Goal: Information Seeking & Learning: Learn about a topic

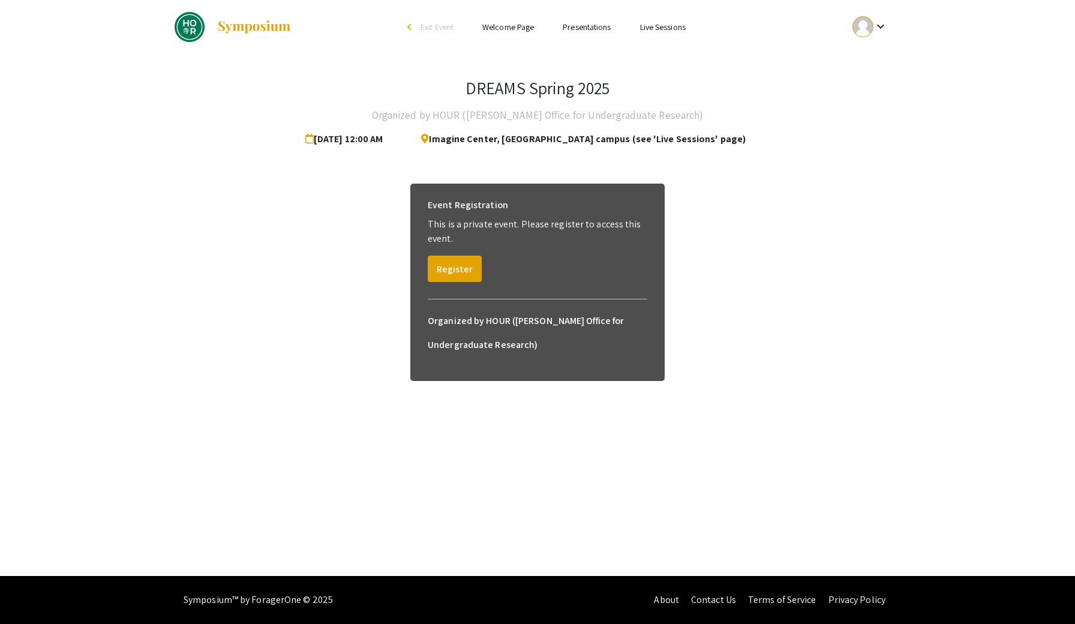
click at [573, 29] on link "Presentations" at bounding box center [587, 27] width 48 height 11
click at [583, 26] on link "Presentations" at bounding box center [587, 27] width 48 height 11
click at [604, 30] on link "Presentations" at bounding box center [587, 27] width 48 height 11
click at [407, 26] on div "arrow_back_ios" at bounding box center [410, 26] width 7 height 7
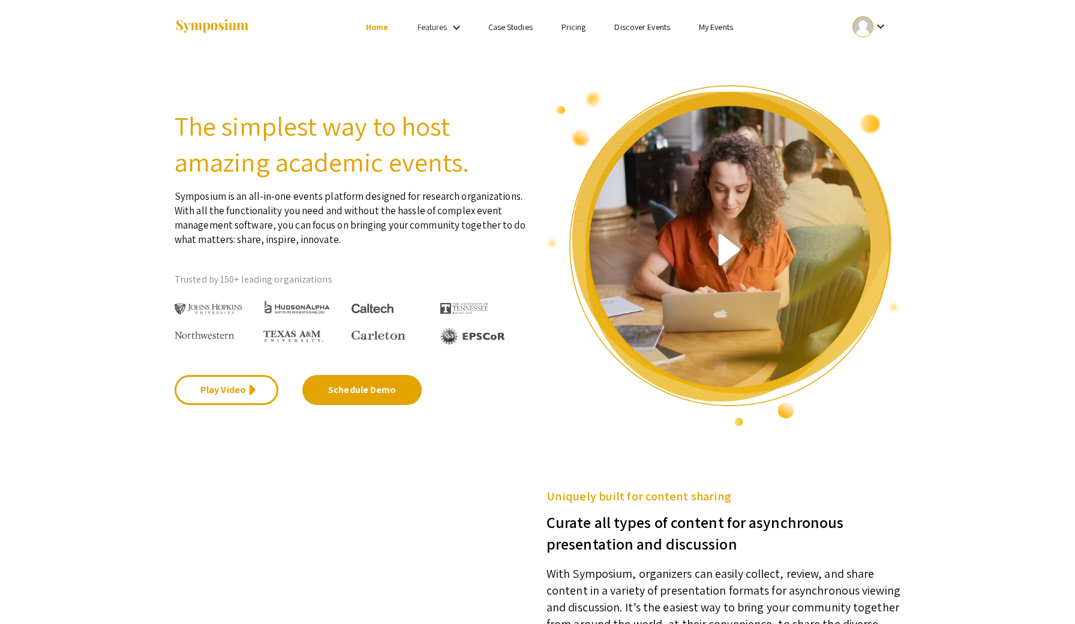
click at [449, 29] on mat-icon "keyboard_arrow_down" at bounding box center [456, 27] width 14 height 14
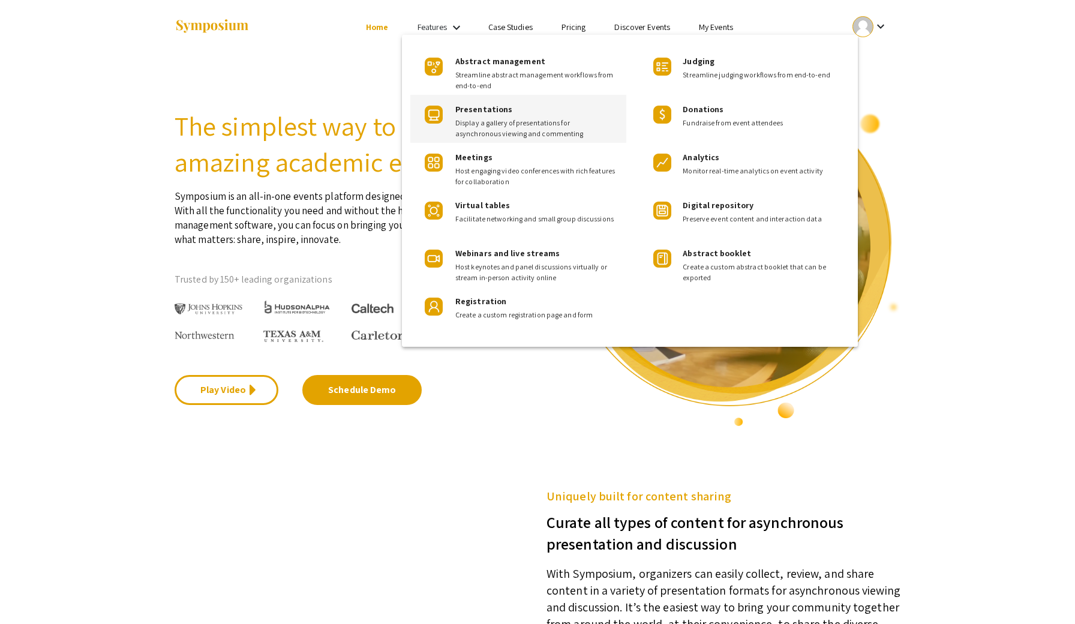
click at [490, 130] on span "Display a gallery of presentations for asynchronous viewing and commenting" at bounding box center [535, 129] width 161 height 22
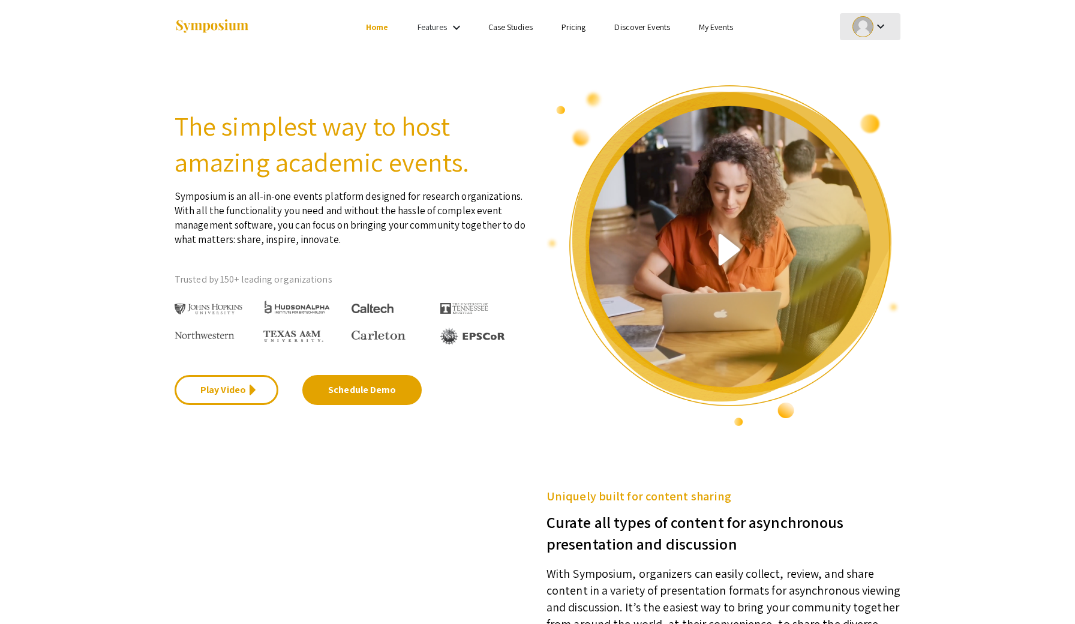
click at [878, 25] on mat-icon "keyboard_arrow_down" at bounding box center [881, 26] width 14 height 14
click at [736, 26] on div at bounding box center [537, 312] width 1075 height 624
click at [716, 29] on link "My Events" at bounding box center [716, 27] width 34 height 11
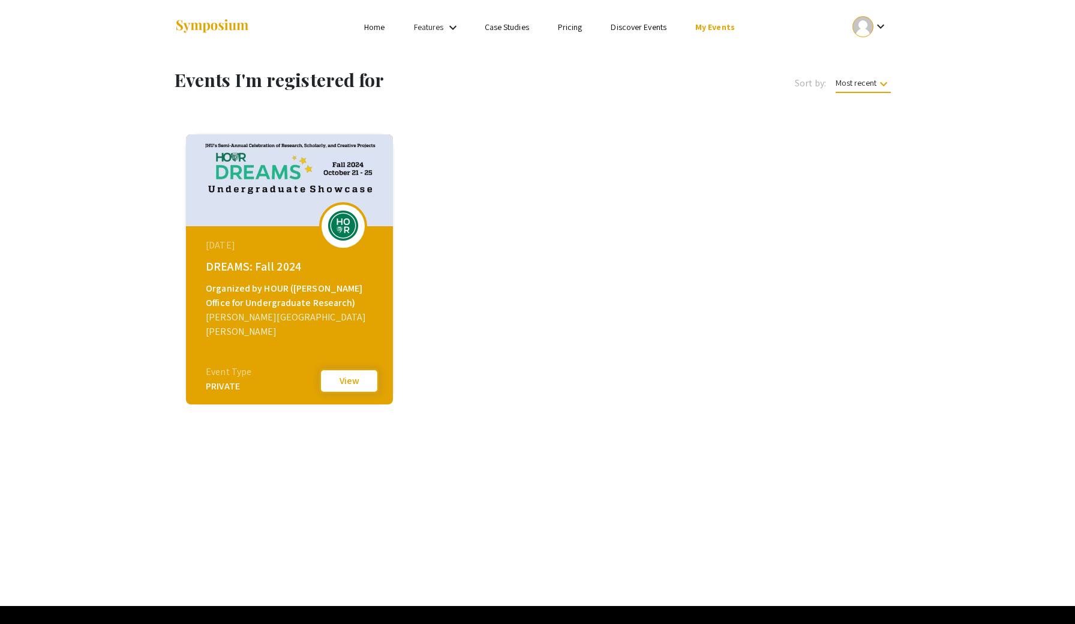
click at [346, 382] on button "View" at bounding box center [349, 380] width 60 height 25
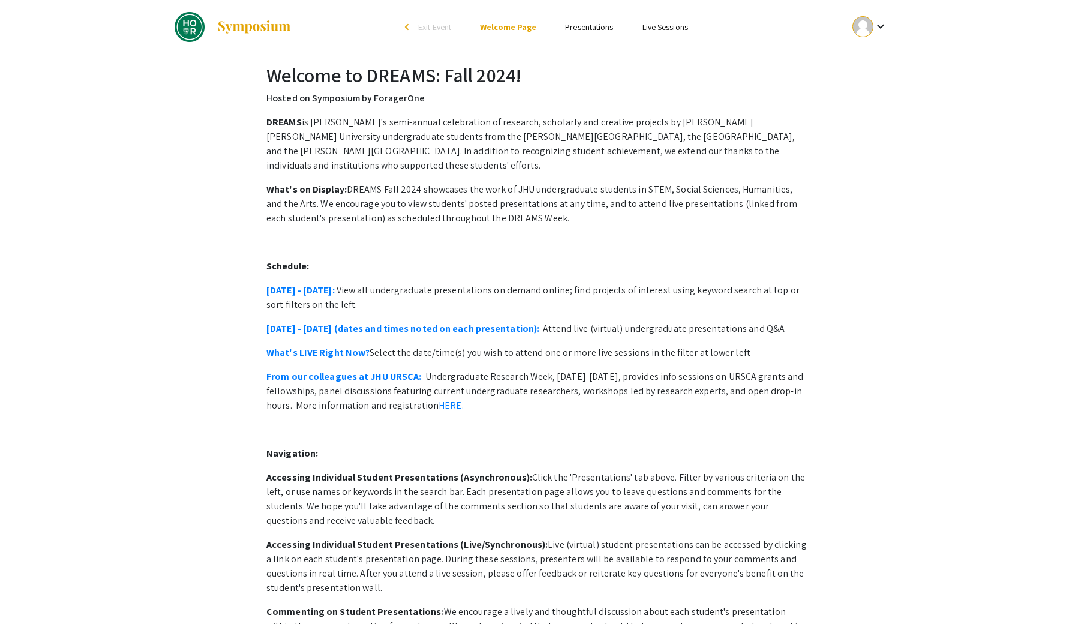
click at [593, 30] on link "Presentations" at bounding box center [589, 27] width 48 height 11
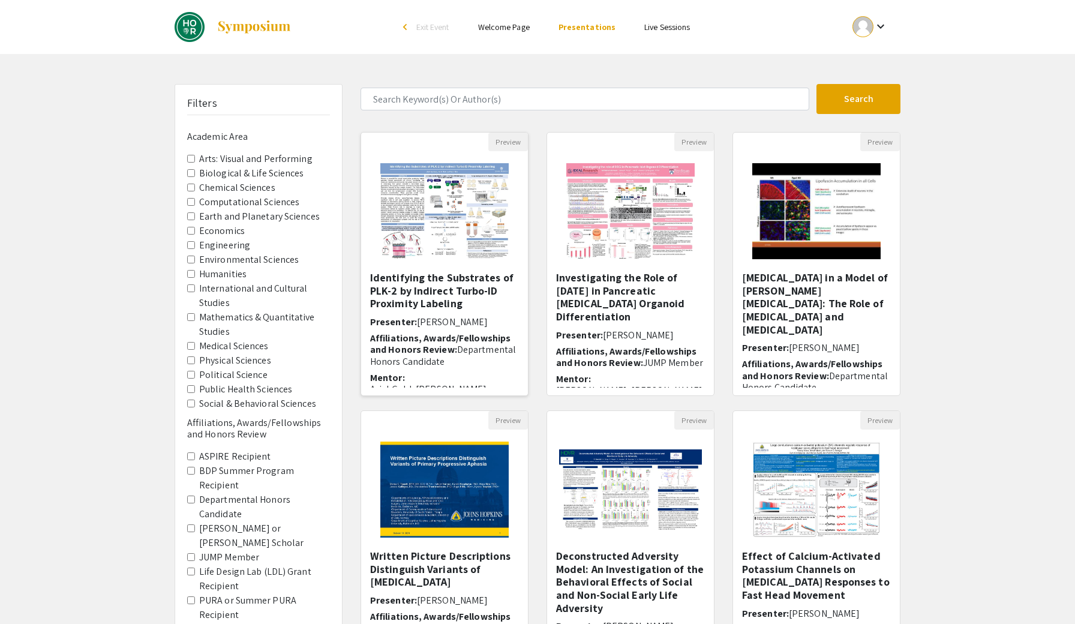
click at [455, 243] on img "Open Presentation <p>Identifying the Substrates of PLK-2 by Indirect Turbo-ID P…" at bounding box center [444, 211] width 152 height 120
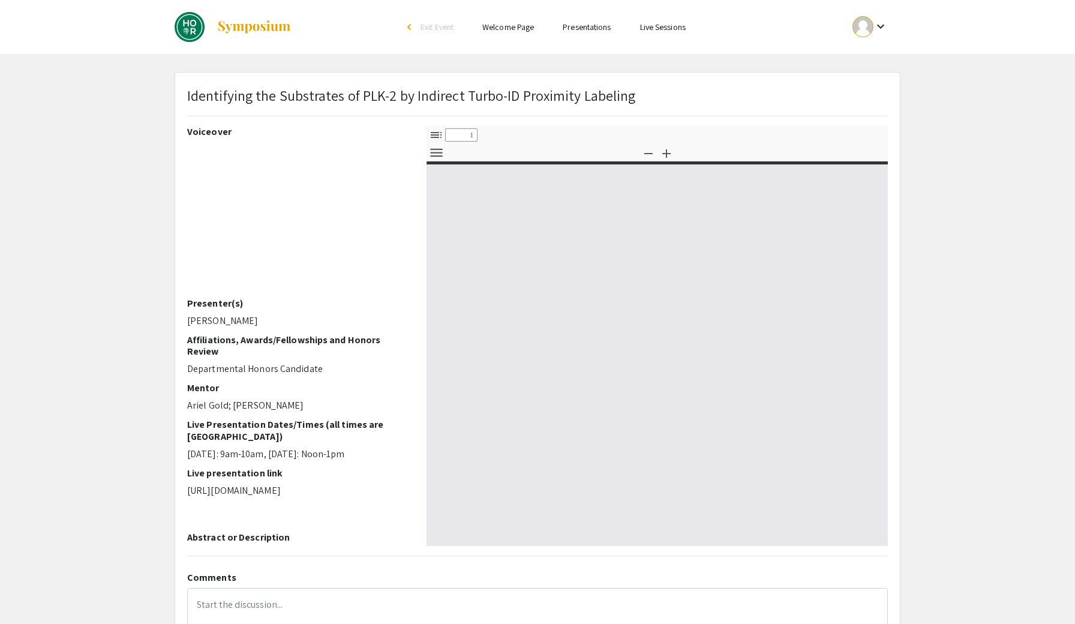
select select "custom"
type input "0"
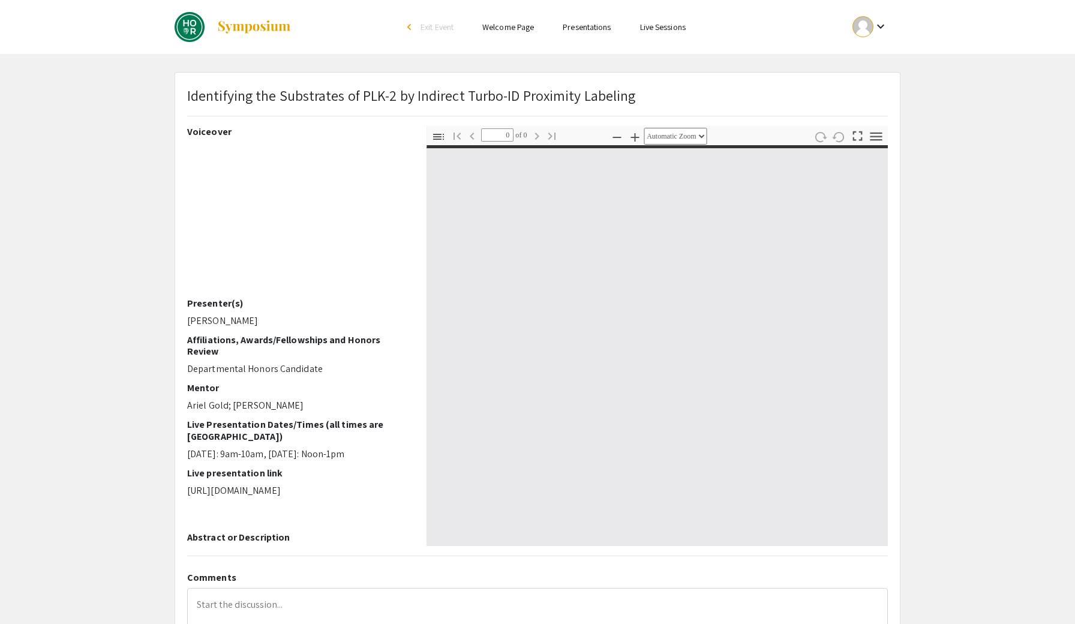
select select "custom"
type input "1"
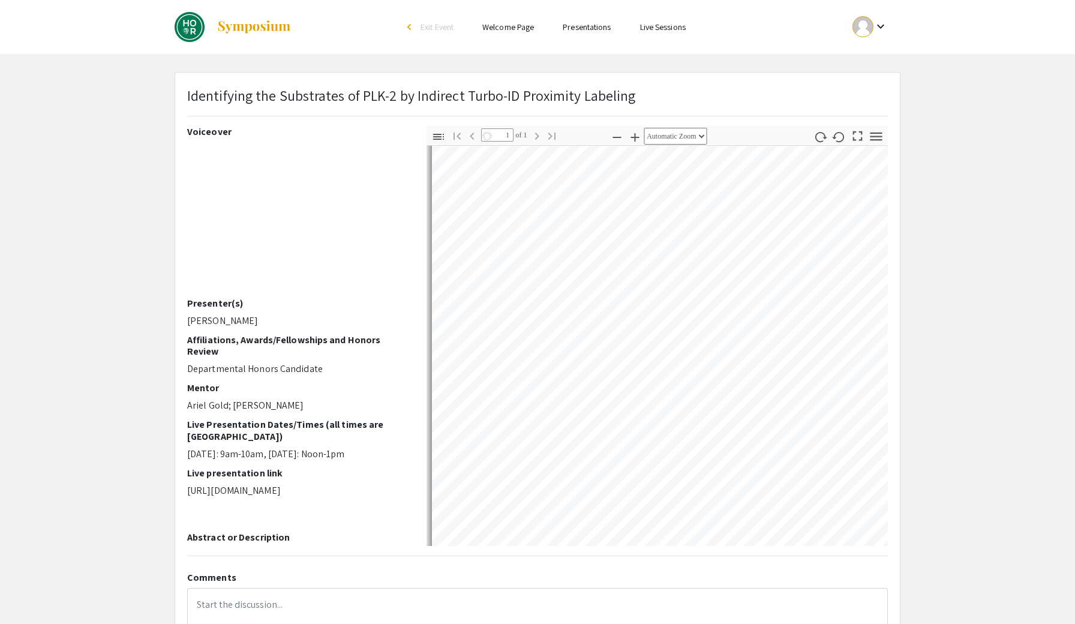
scroll to position [364, 0]
select select "auto"
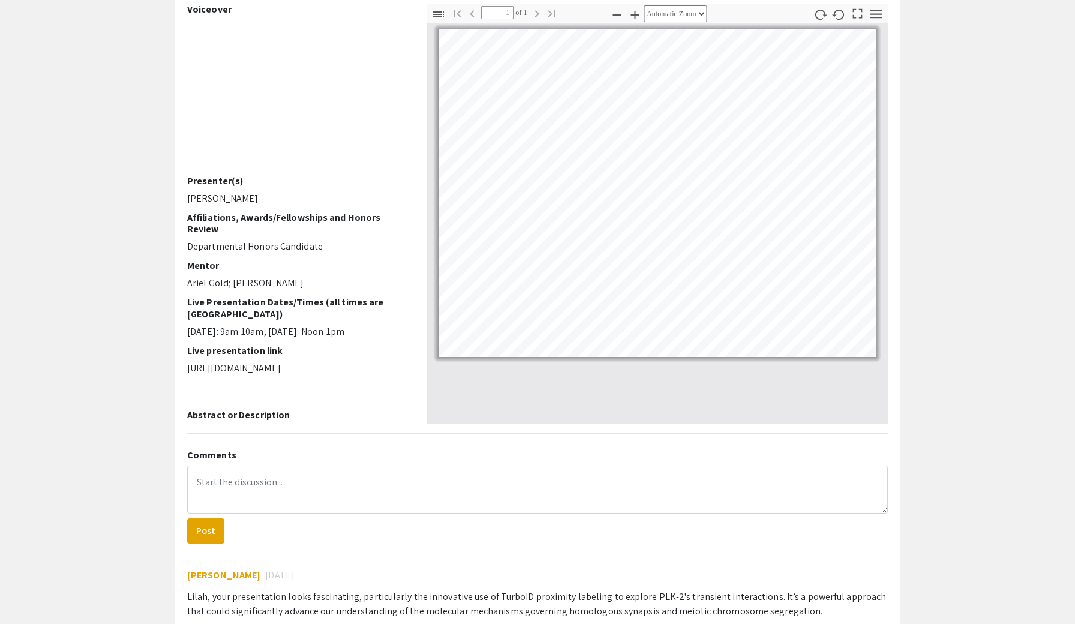
scroll to position [125, 0]
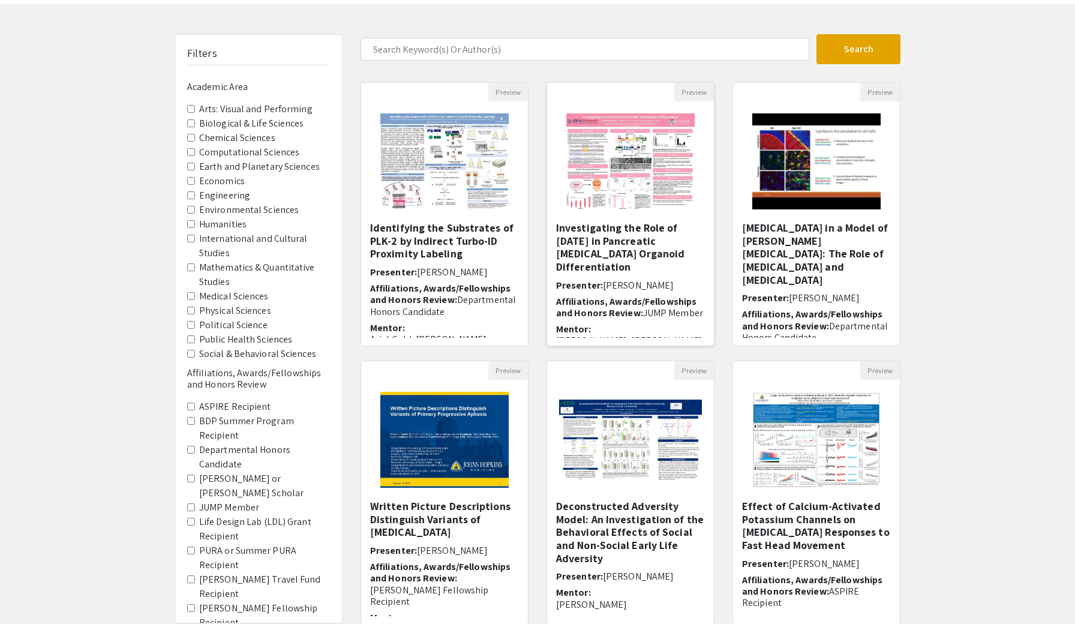
scroll to position [100, 0]
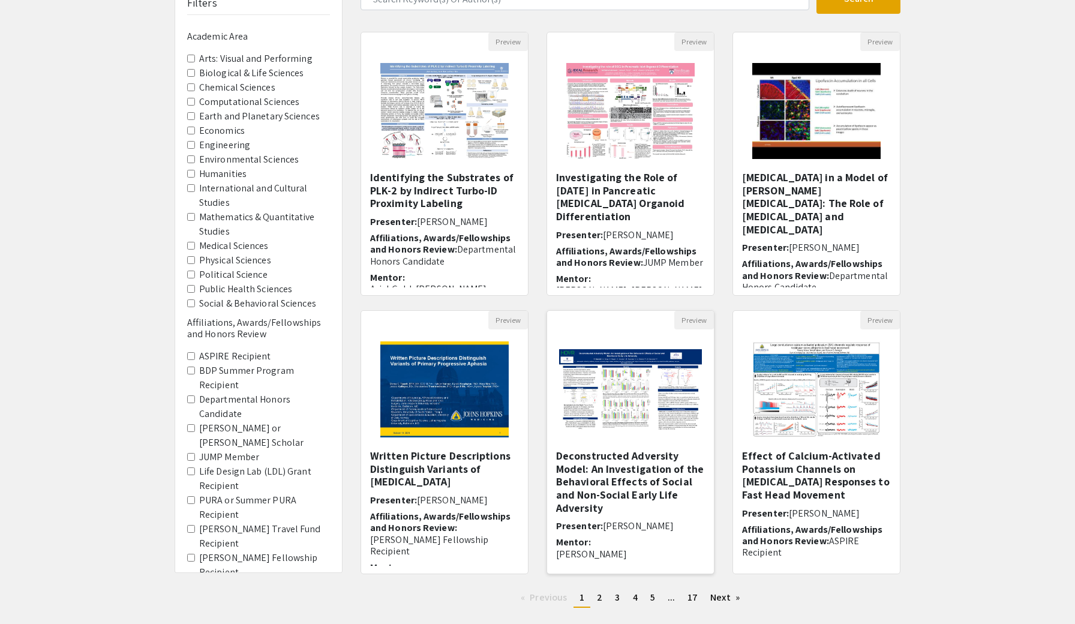
click at [604, 439] on img at bounding box center [630, 389] width 167 height 104
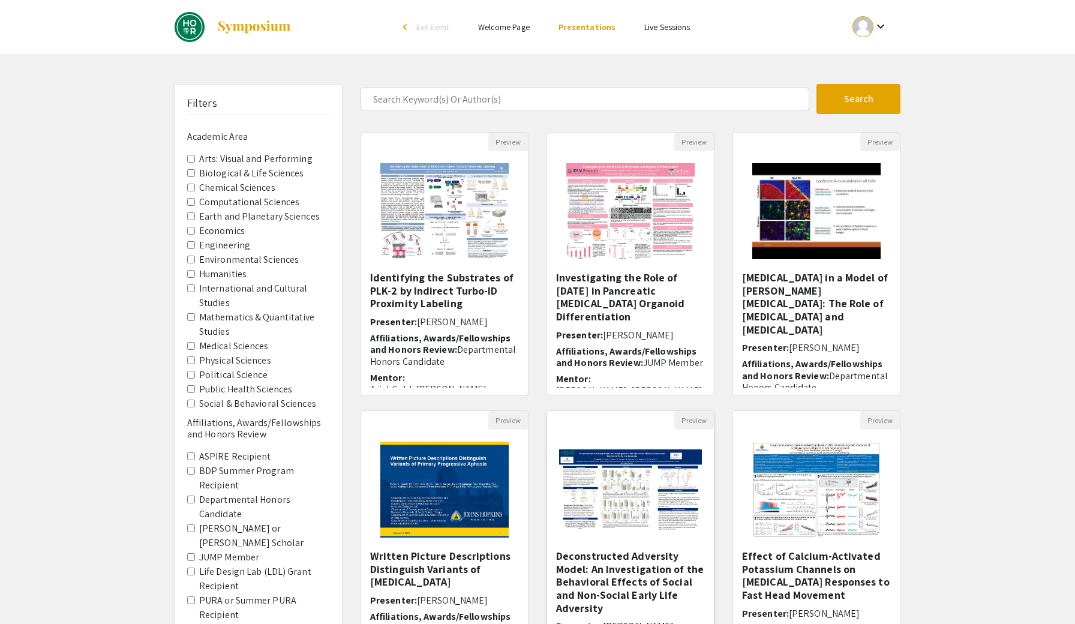
select select "custom"
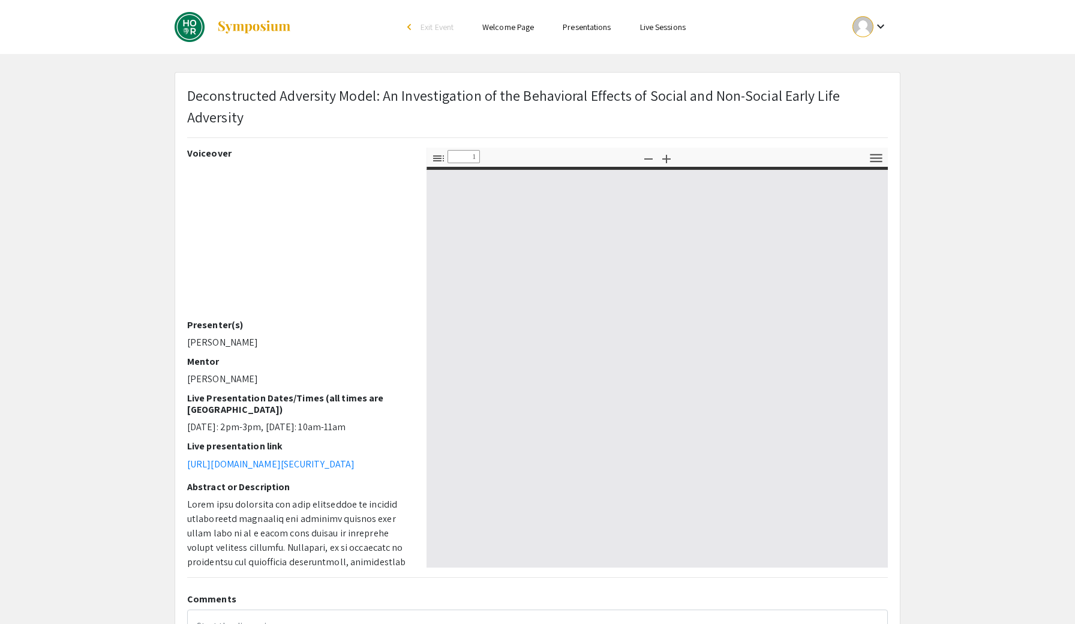
type input "0"
select select "auto"
type input "1"
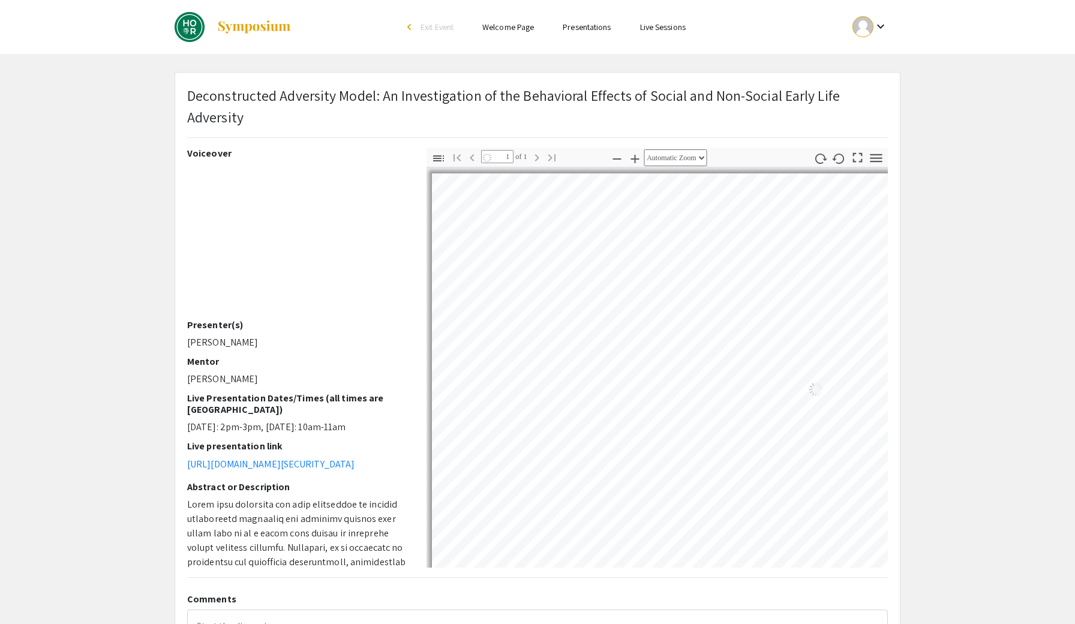
select select "custom"
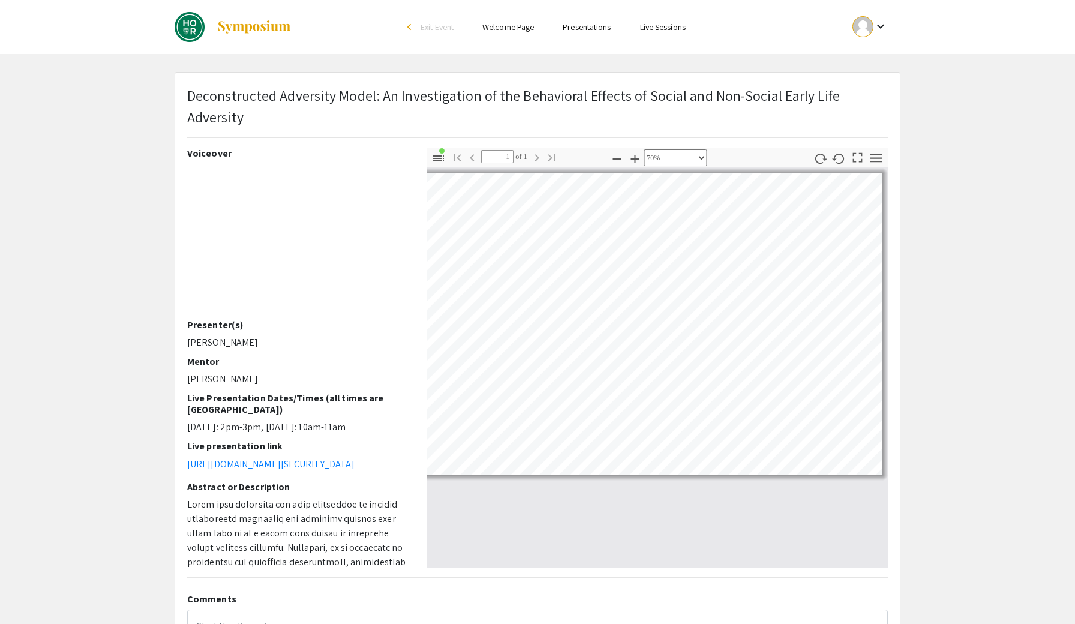
scroll to position [0, 86]
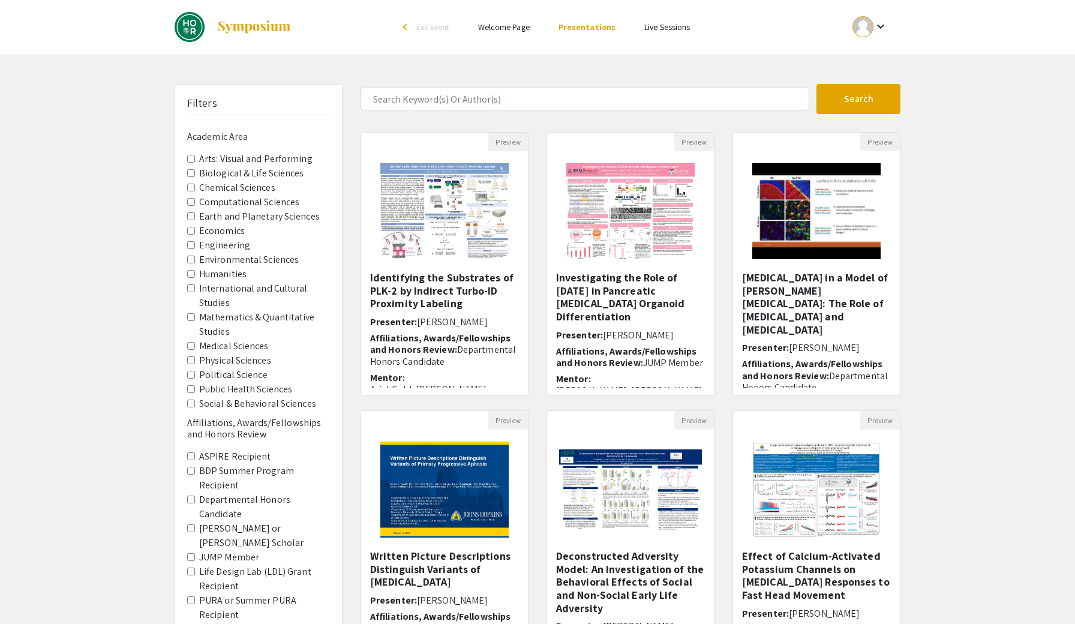
click at [188, 169] on Sciences "Biological & Life Sciences" at bounding box center [191, 173] width 8 height 8
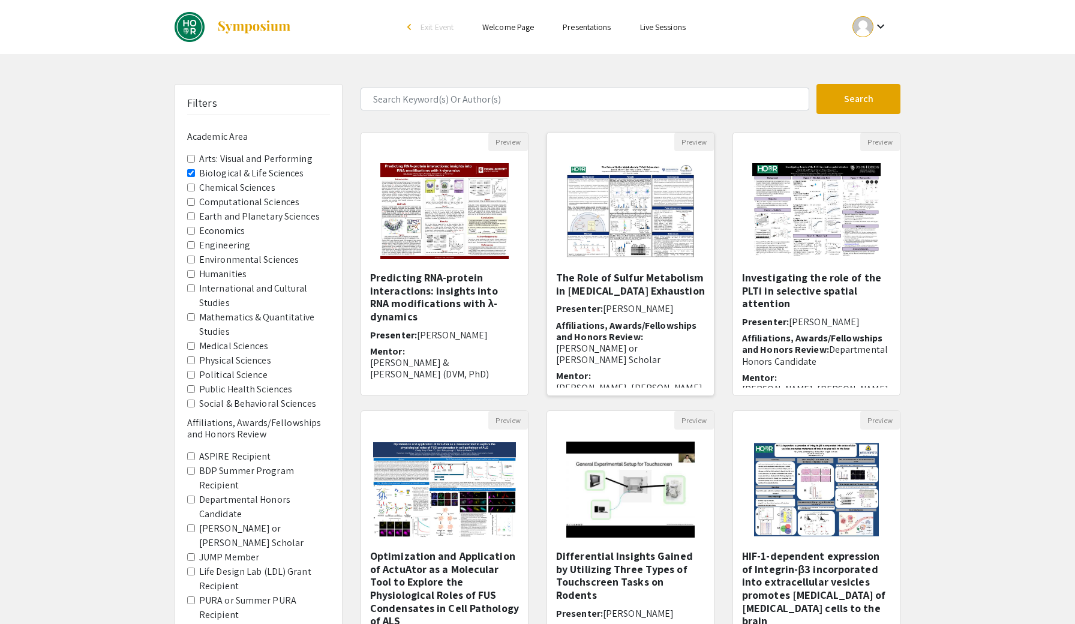
click at [643, 191] on img "Open Presentation <p>The Role of Sulfur Metabolism in T Cell Exhaustion</p>" at bounding box center [630, 211] width 152 height 120
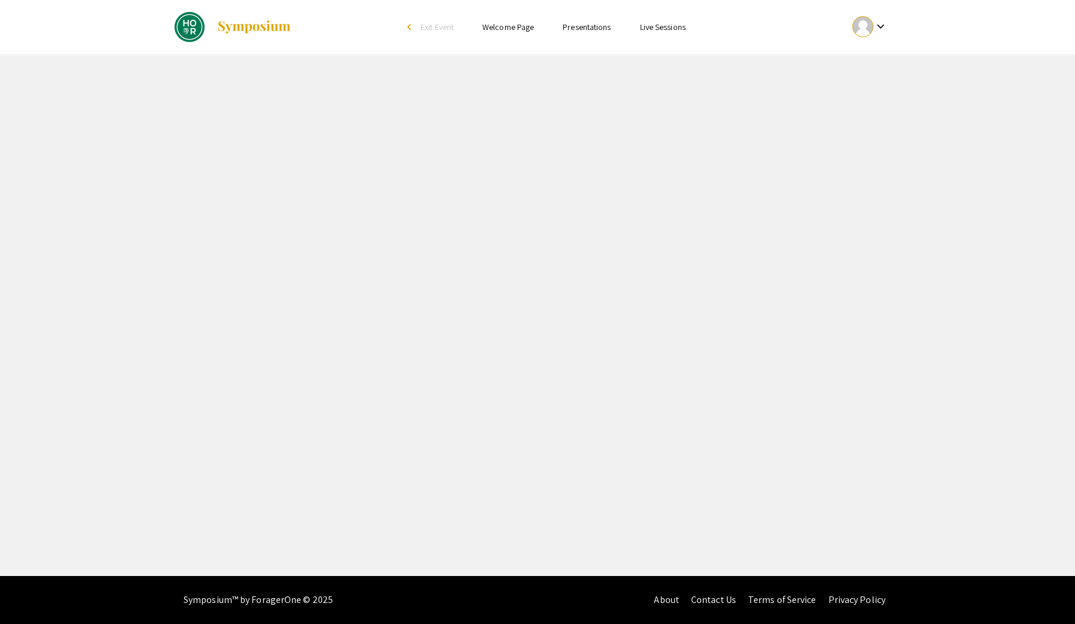
select select "custom"
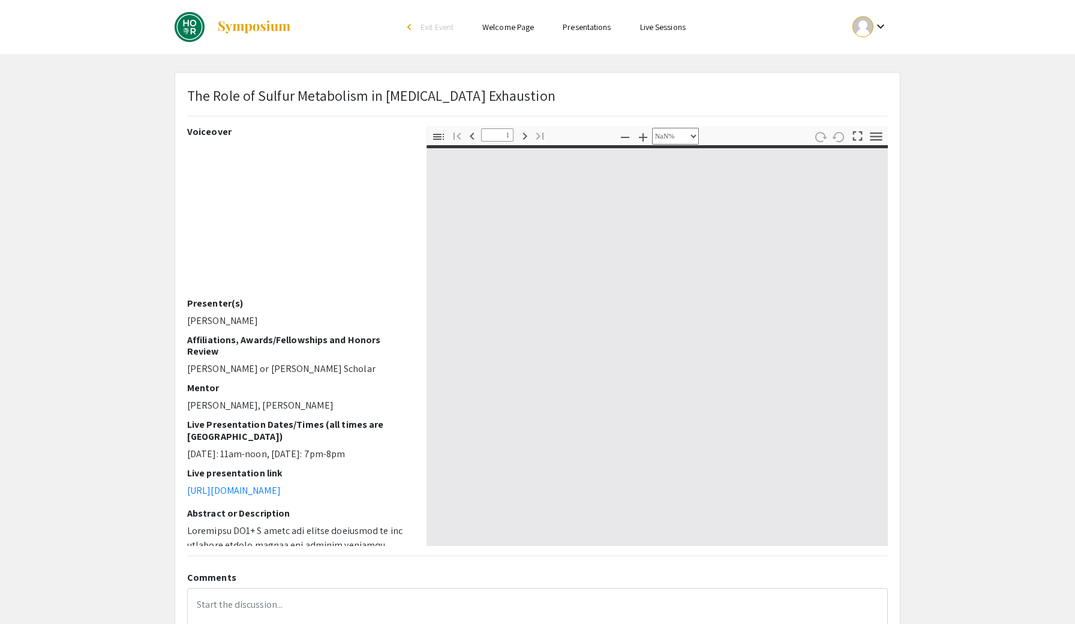
type input "0"
select select "custom"
type input "1"
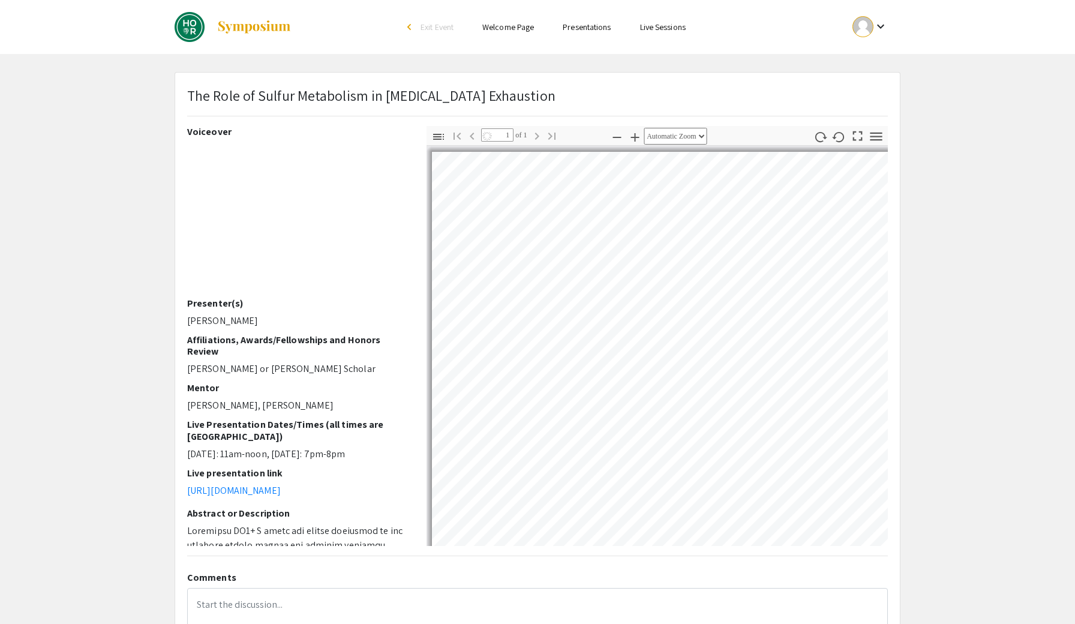
select select "auto"
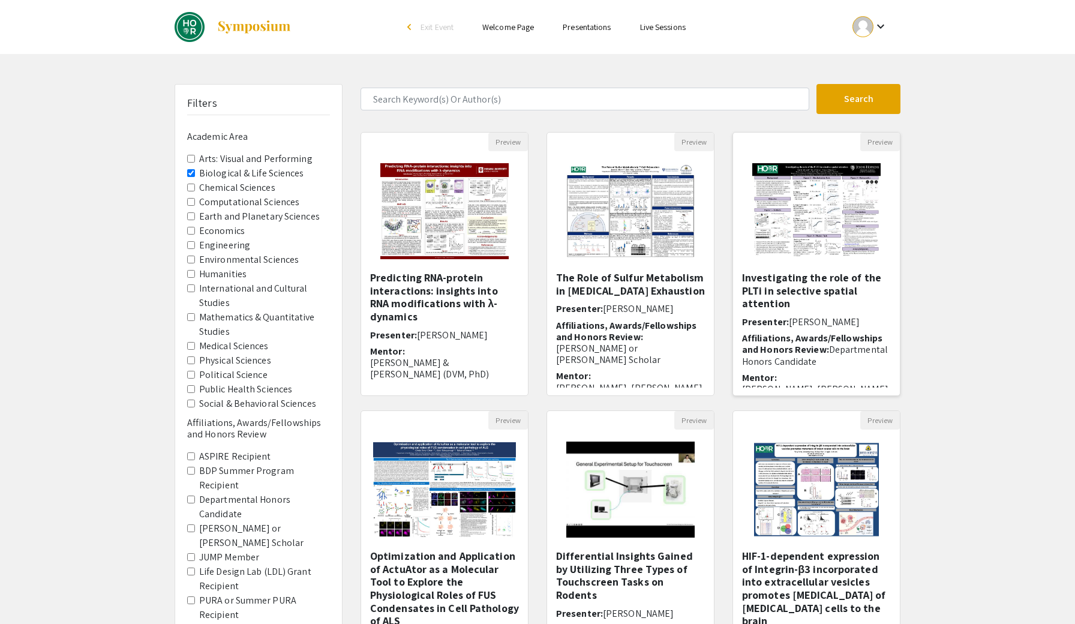
click at [790, 221] on img "Open Presentation <p>Investigating the role of the PLTi in selective spatial at…" at bounding box center [817, 211] width 152 height 120
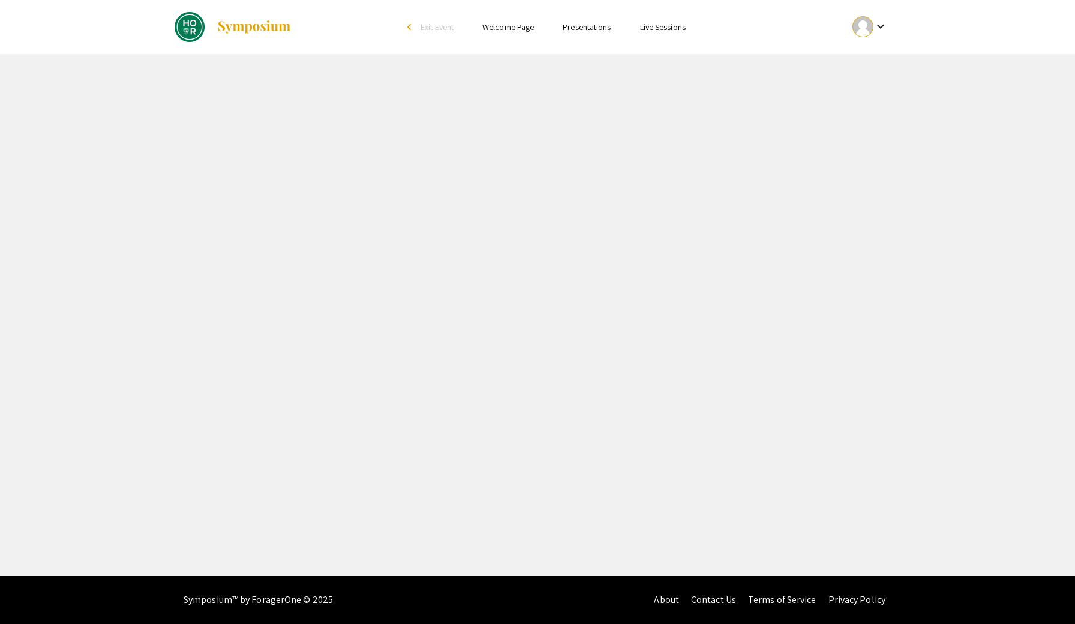
select select "custom"
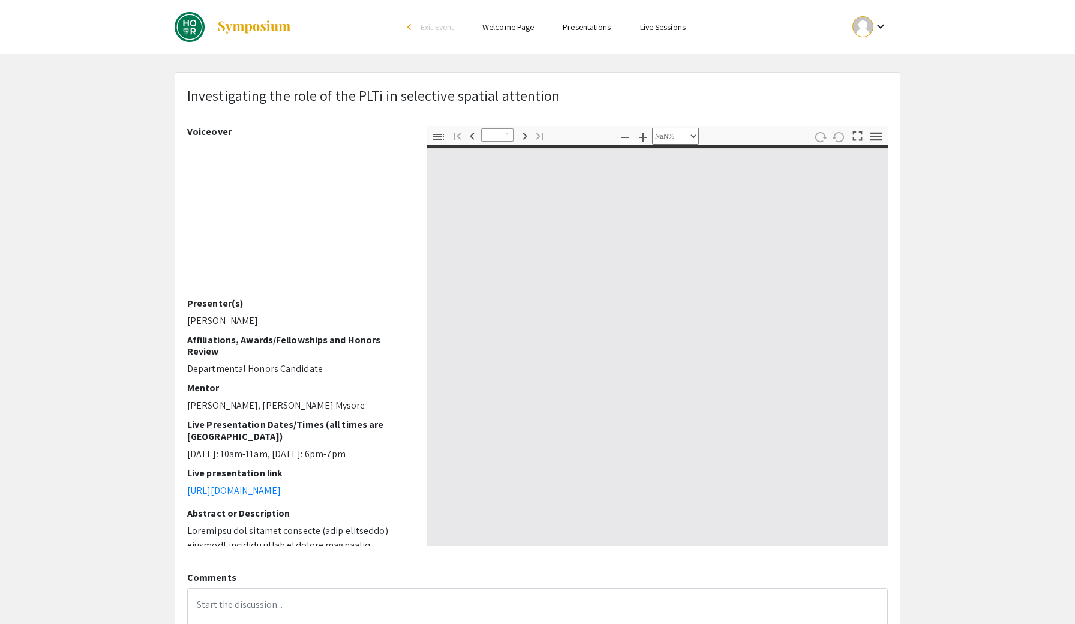
type input "0"
select select "auto"
type input "1"
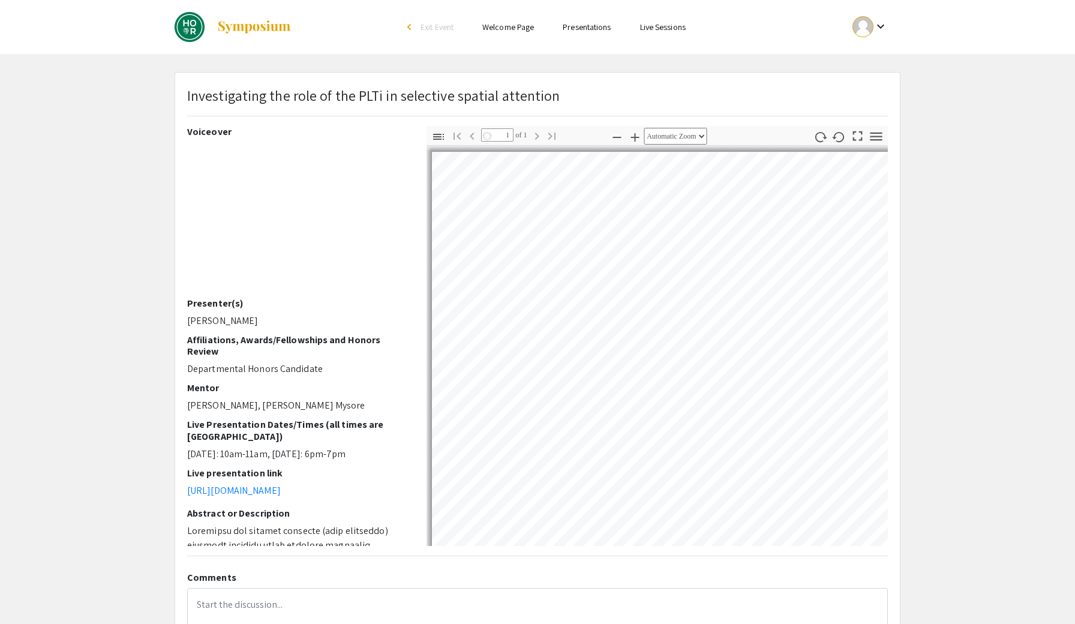
select select "auto"
